Goal: Find specific fact: Find specific fact

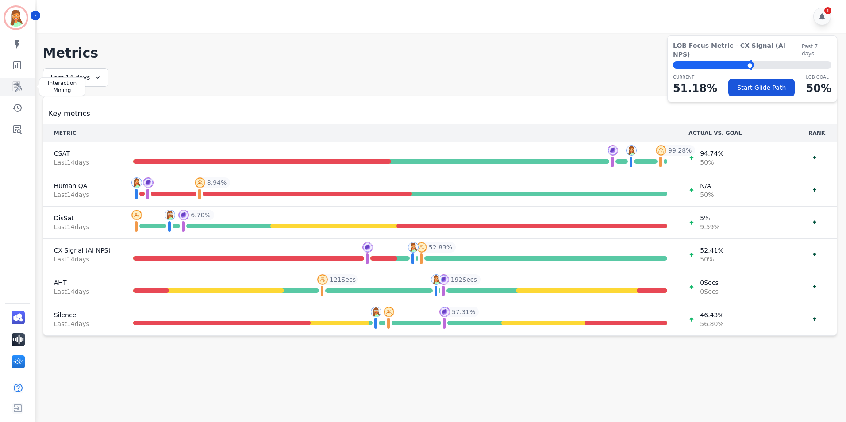
click at [20, 88] on icon "Sidebar" at bounding box center [17, 87] width 7 height 8
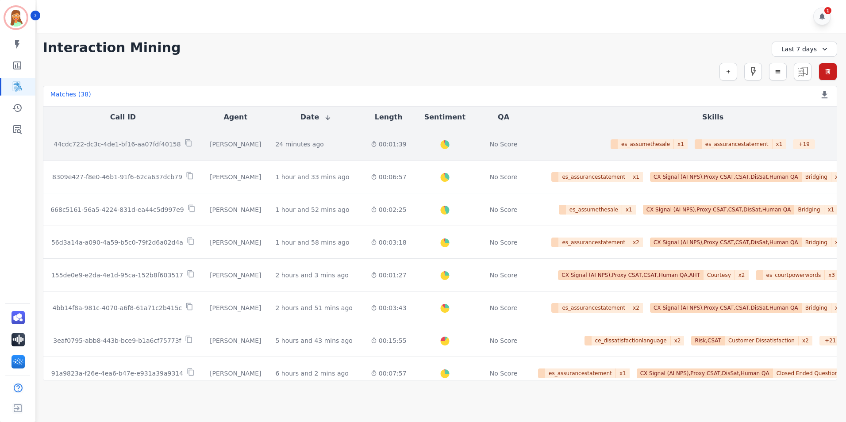
click at [542, 154] on td "es_assumethesale x 1 es_assurancestatement x 1 + 19 CX Signal (AI NPS),Proxy CS…" at bounding box center [713, 144] width 364 height 33
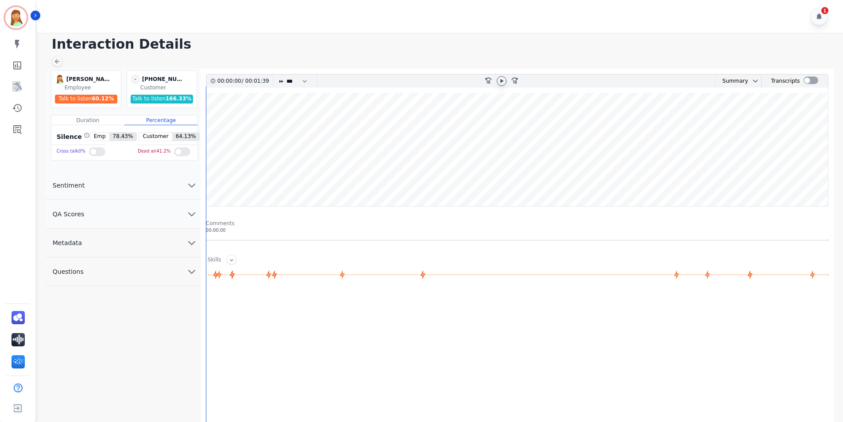
click at [499, 77] on icon at bounding box center [501, 80] width 7 height 7
drag, startPoint x: 220, startPoint y: 182, endPoint x: 305, endPoint y: 182, distance: 84.6
click at [305, 182] on wave at bounding box center [517, 149] width 622 height 113
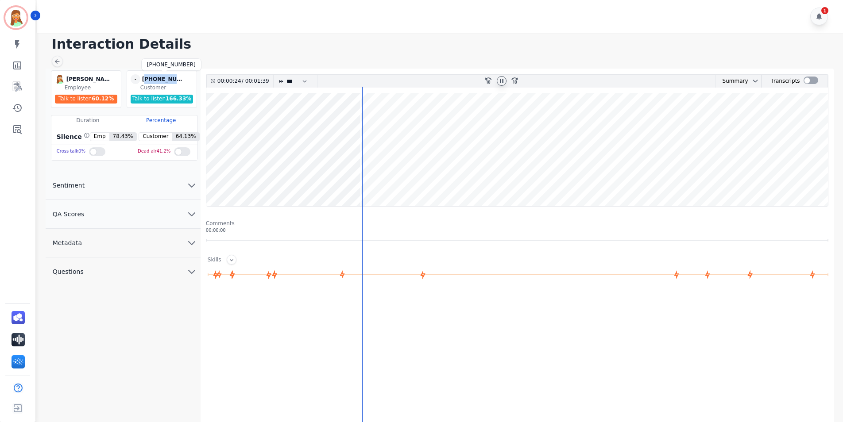
drag, startPoint x: 180, startPoint y: 78, endPoint x: 145, endPoint y: 81, distance: 35.5
click at [145, 81] on div "[PHONE_NUMBER]" at bounding box center [164, 79] width 44 height 10
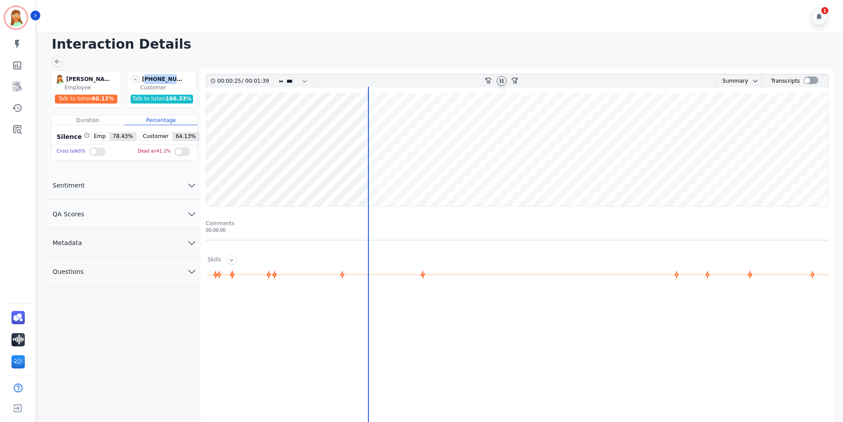
copy div "18122920828"
